Goal: Information Seeking & Learning: Check status

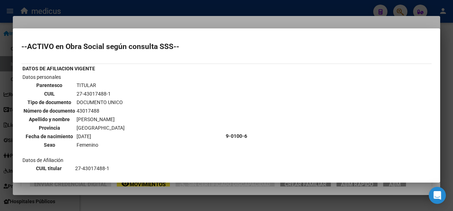
click at [138, 203] on div at bounding box center [226, 105] width 453 height 211
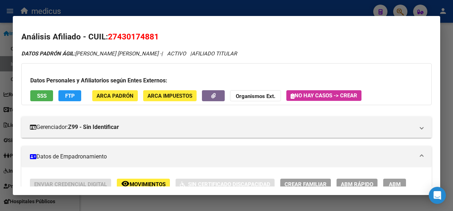
click at [138, 203] on div at bounding box center [226, 105] width 453 height 211
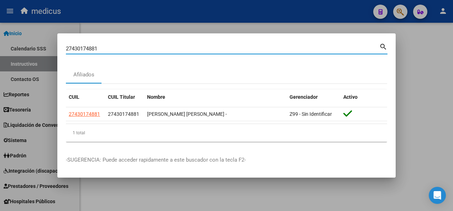
drag, startPoint x: 111, startPoint y: 49, endPoint x: 5, endPoint y: 48, distance: 106.0
click at [5, 48] on div "27430174881 Buscar (apellido, dni, cuil, nro traspaso, cuit, obra social) searc…" at bounding box center [226, 105] width 453 height 211
paste input "331109377"
type input "27331109377"
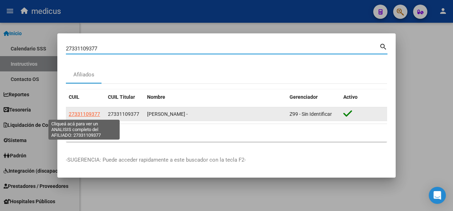
click at [82, 111] on span "27331109377" at bounding box center [84, 114] width 31 height 6
type textarea "27331109377"
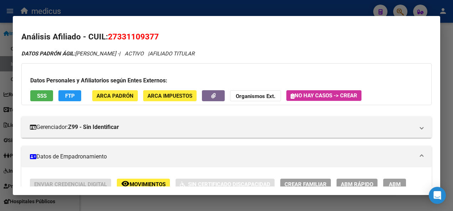
click at [46, 96] on span "SSS" at bounding box center [42, 96] width 10 height 6
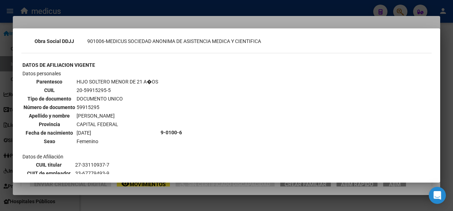
scroll to position [285, 0]
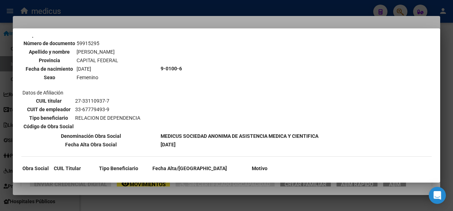
click at [150, 205] on div at bounding box center [226, 105] width 453 height 211
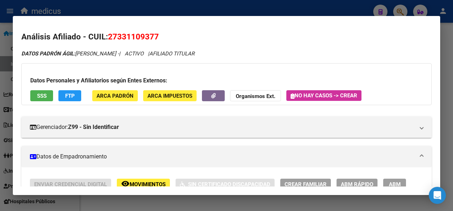
click at [150, 205] on div at bounding box center [226, 105] width 453 height 211
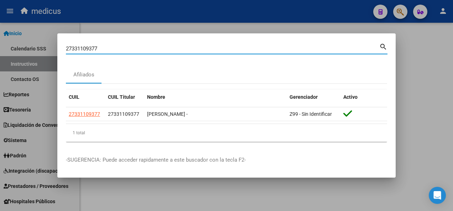
drag, startPoint x: 105, startPoint y: 45, endPoint x: 38, endPoint y: 48, distance: 67.3
click at [38, 48] on div "27331109377 Buscar (apellido, dni, cuil, nro traspaso, cuit, obra social) searc…" at bounding box center [226, 105] width 453 height 211
paste input "24220270"
type input "27324220270"
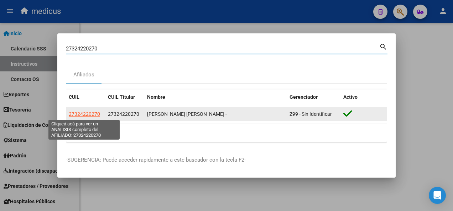
click at [79, 113] on span "27324220270" at bounding box center [84, 114] width 31 height 6
type textarea "27324220270"
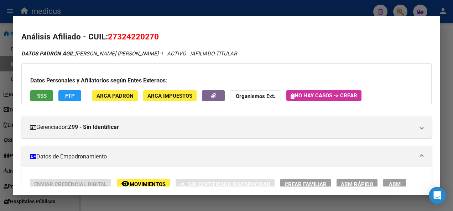
click at [33, 96] on button "SSS" at bounding box center [41, 95] width 23 height 11
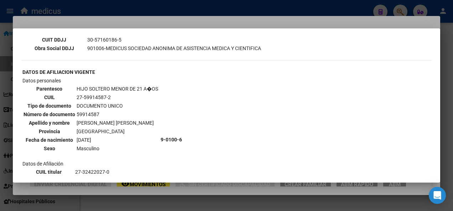
scroll to position [249, 0]
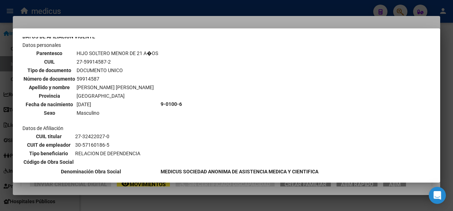
click at [194, 201] on div at bounding box center [226, 105] width 453 height 211
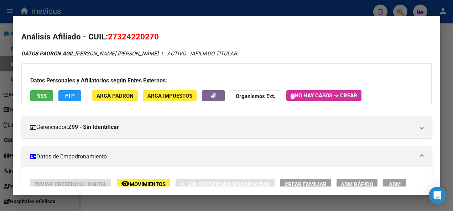
click at [194, 201] on div at bounding box center [226, 105] width 453 height 211
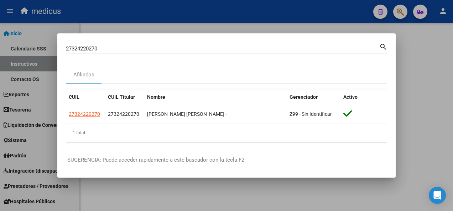
click at [107, 49] on input "27324220270" at bounding box center [222, 49] width 313 height 6
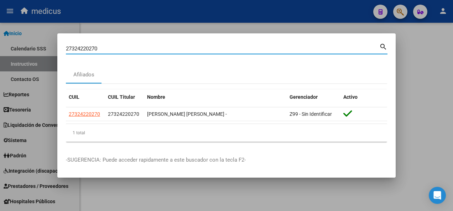
drag, startPoint x: 100, startPoint y: 47, endPoint x: 41, endPoint y: 49, distance: 59.5
click at [41, 49] on div "27324220270 Buscar (apellido, dni, cuil, nro traspaso, cuit, obra social) searc…" at bounding box center [226, 105] width 453 height 211
paste input "278273755"
type input "27278273755"
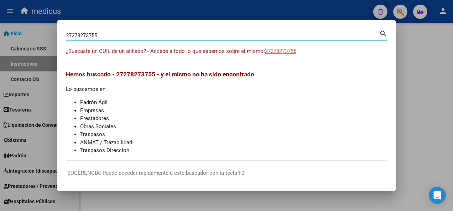
click at [411, 78] on div at bounding box center [226, 105] width 453 height 211
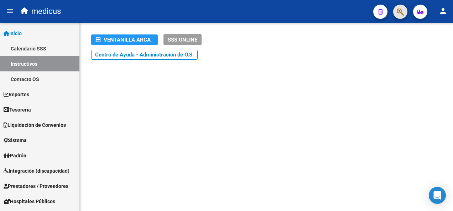
click at [405, 10] on button "button" at bounding box center [400, 12] width 14 height 14
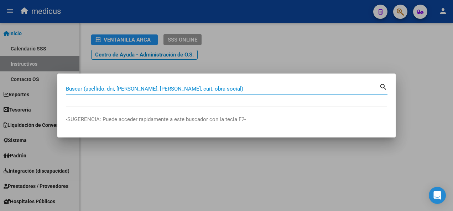
click at [162, 89] on input "Buscar (apellido, dni, [PERSON_NAME], [PERSON_NAME], cuit, obra social)" at bounding box center [222, 89] width 313 height 6
paste input "20389395693"
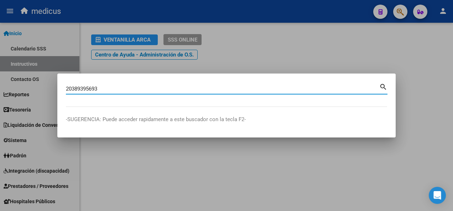
type input "20389395693"
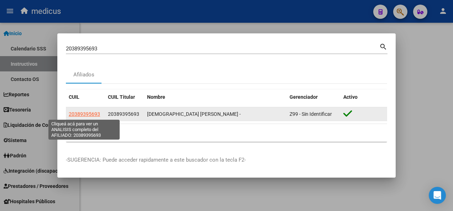
click at [80, 114] on span "20389395693" at bounding box center [84, 114] width 31 height 6
type textarea "20389395693"
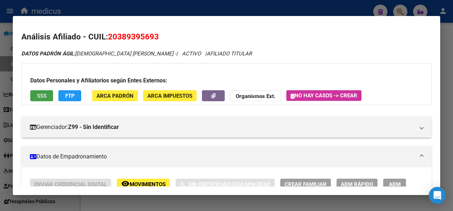
click at [46, 96] on button "SSS" at bounding box center [41, 95] width 23 height 11
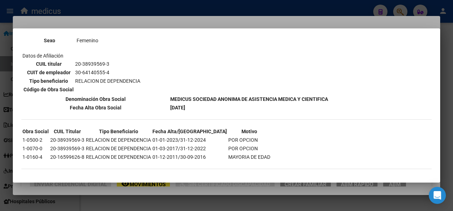
scroll to position [658, 0]
